Goal: Transaction & Acquisition: Subscribe to service/newsletter

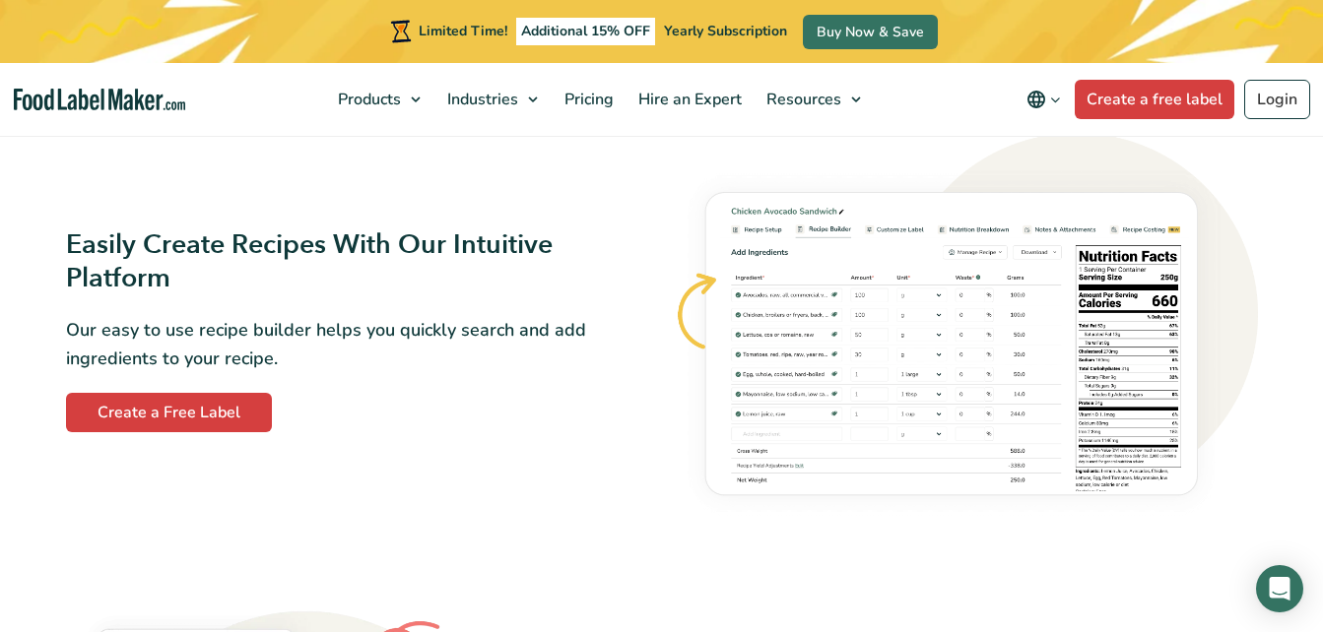
scroll to position [1082, 0]
click at [177, 427] on link "Create a Free Label" at bounding box center [169, 411] width 206 height 39
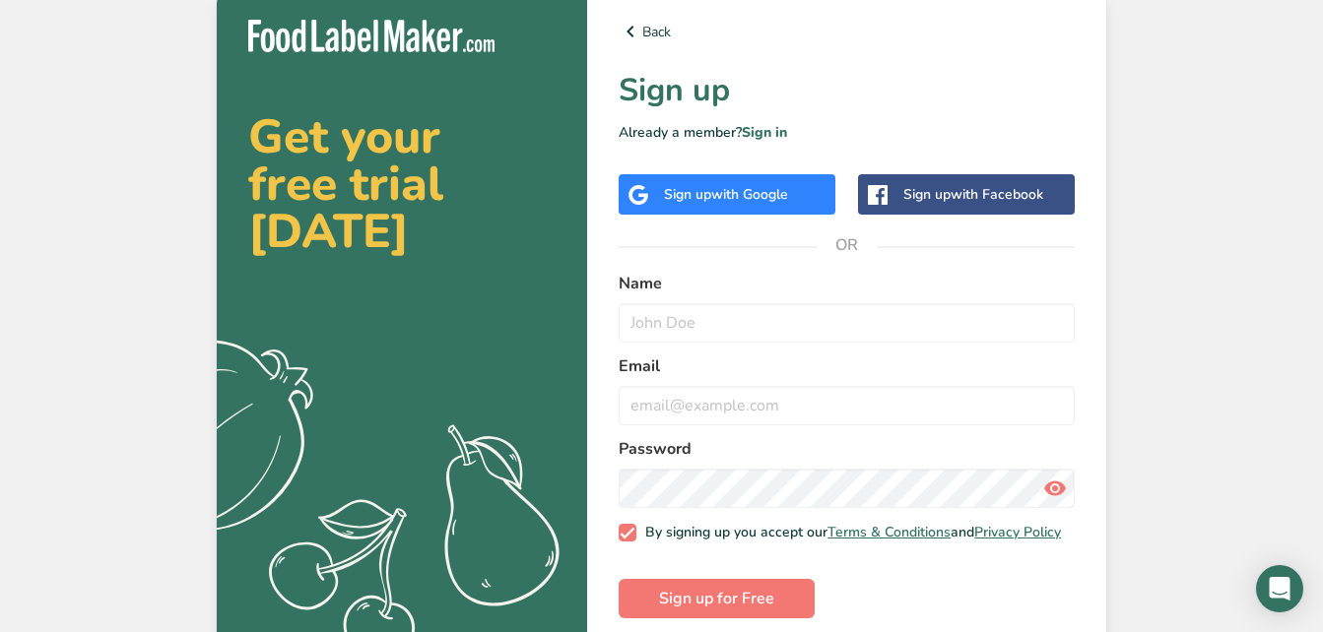
click at [1149, 371] on div "Get your free trial today .a{fill:#f5f3ed;} Back Sign up Already a member? Sign…" at bounding box center [661, 319] width 1323 height 638
